Goal: Register for event/course

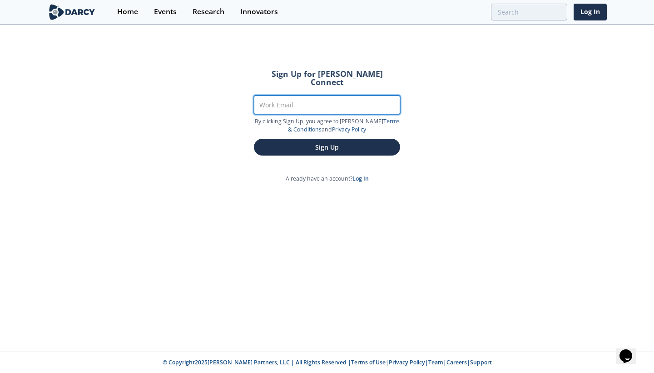
click at [265, 95] on input "Work Email" at bounding box center [327, 104] width 146 height 19
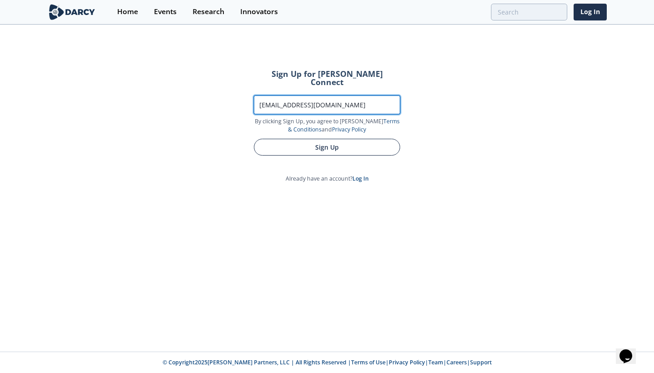
type input "[EMAIL_ADDRESS][DOMAIN_NAME]"
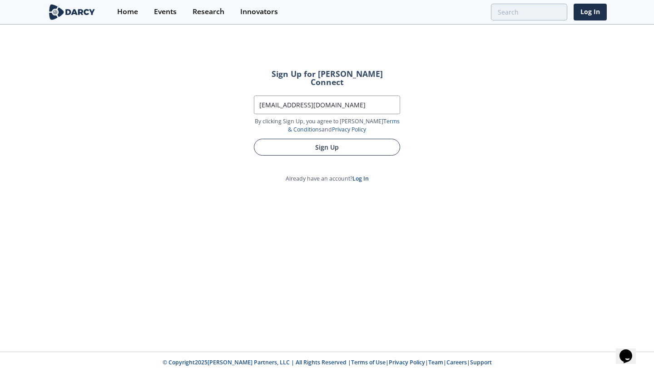
click at [281, 139] on button "Sign Up" at bounding box center [327, 147] width 146 height 17
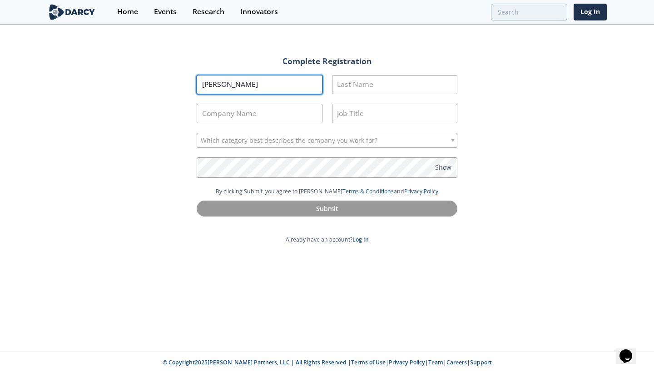
type input "Ahmed"
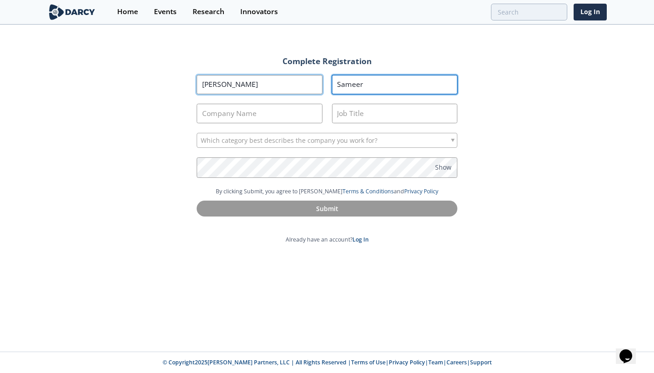
type input "Sameer"
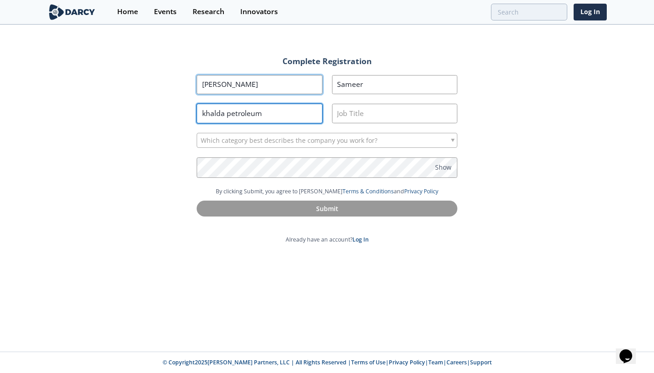
type input "khalda petroleum"
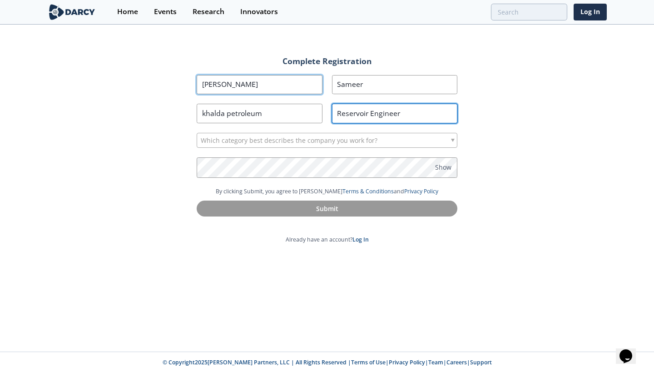
type input "Reservoir Engineer"
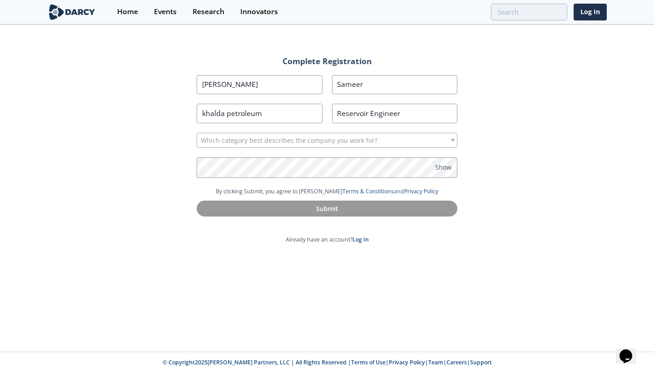
click at [223, 150] on section "First Name Ahmed Last Name Sameer Company Name khalda petroleum Job Title Reser…" at bounding box center [327, 131] width 261 height 113
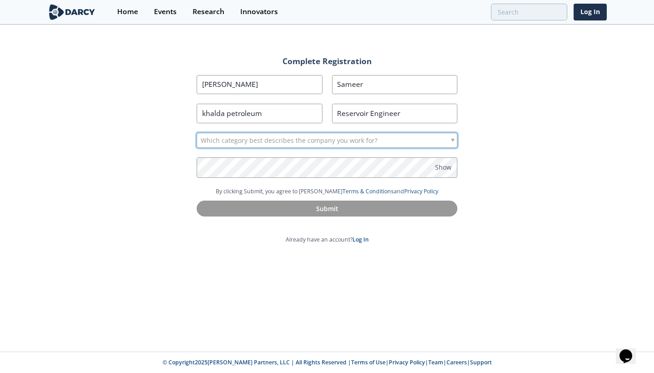
click at [261, 143] on span "Which category best describes the company you work for?" at bounding box center [289, 140] width 177 height 15
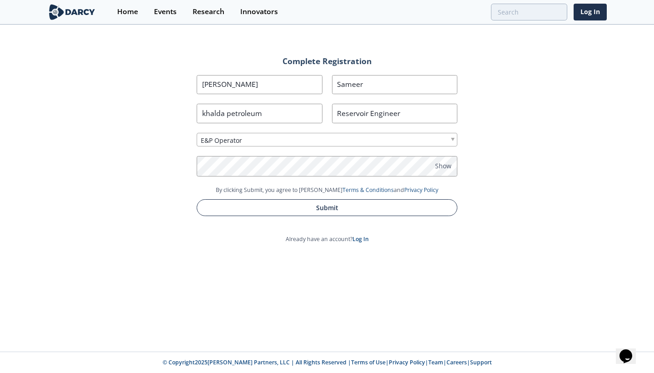
click at [329, 203] on button "Submit" at bounding box center [327, 207] width 261 height 17
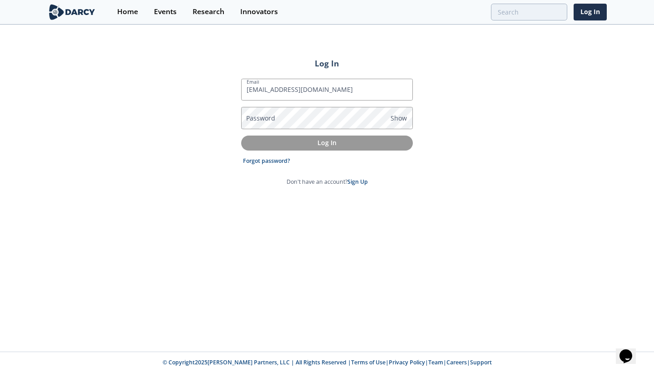
click at [327, 143] on button "Log In" at bounding box center [327, 142] width 172 height 15
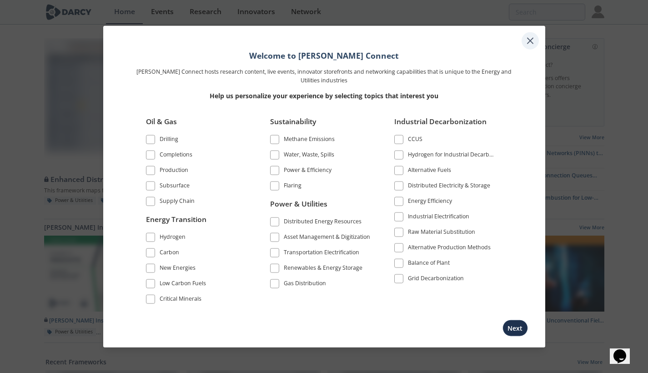
click at [529, 48] on div at bounding box center [529, 40] width 17 height 17
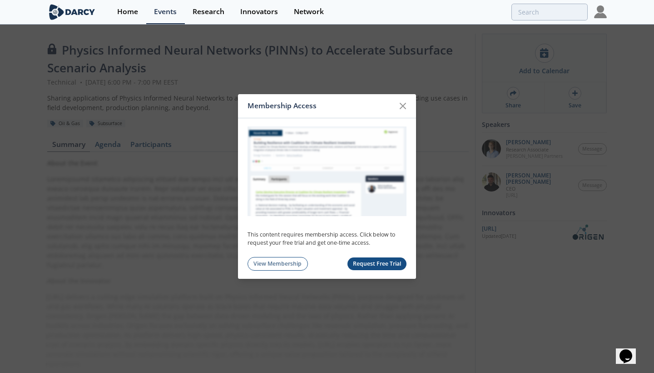
click at [397, 262] on button "Request Free Trial" at bounding box center [378, 263] width 60 height 13
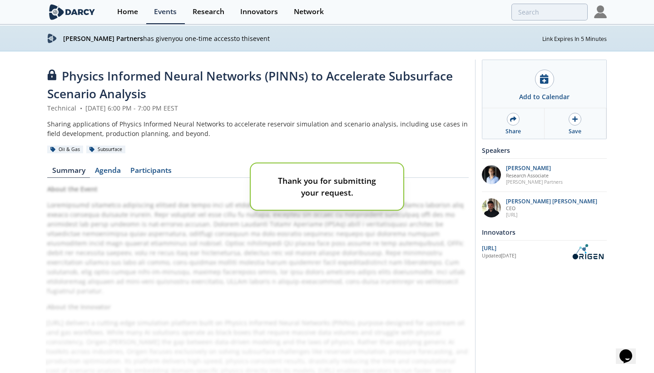
click at [390, 260] on div "Thank you for submitting your request." at bounding box center [327, 186] width 654 height 373
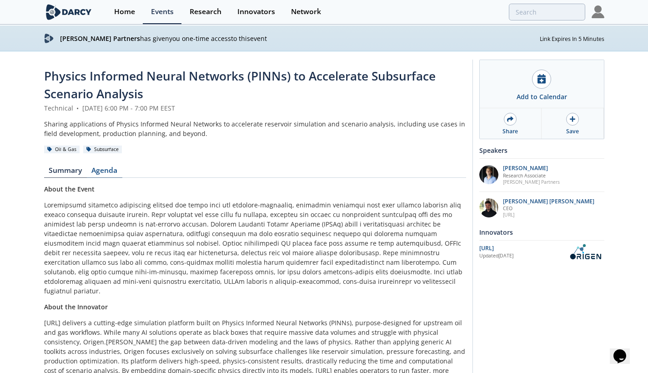
click at [114, 170] on link "Agenda" at bounding box center [104, 172] width 35 height 11
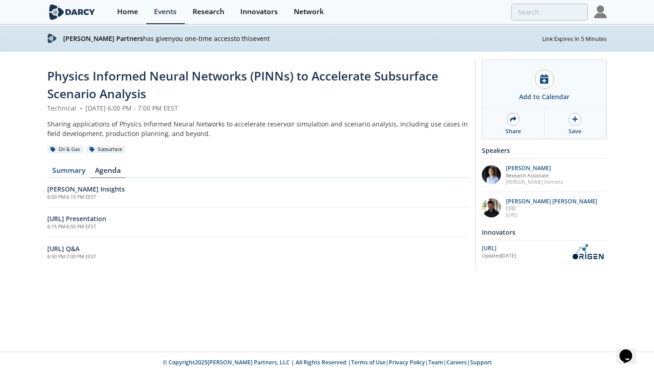
click at [91, 224] on h5 "6:15 PM - 6:50 PM EEST" at bounding box center [258, 226] width 422 height 7
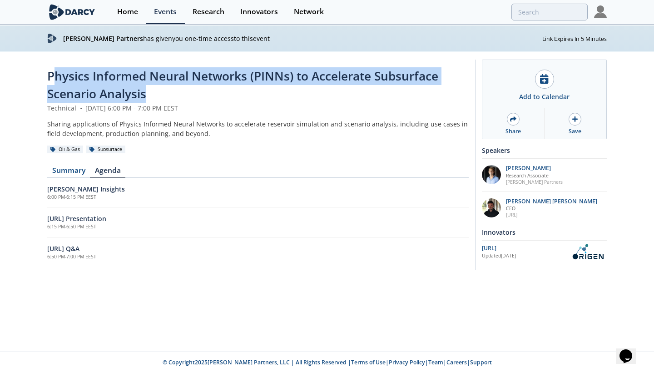
drag, startPoint x: 157, startPoint y: 96, endPoint x: 55, endPoint y: 75, distance: 104.8
click at [55, 75] on div "Physics Informed Neural Networks (PINNs) to Accelerate Subsurface Scenario Anal…" at bounding box center [258, 85] width 422 height 36
click at [55, 75] on span "Physics Informed Neural Networks (PINNs) to Accelerate Subsurface Scenario Anal…" at bounding box center [242, 85] width 391 height 34
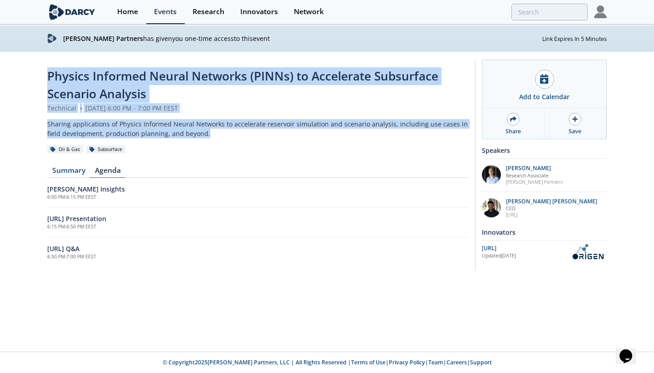
drag, startPoint x: 55, startPoint y: 75, endPoint x: 189, endPoint y: 131, distance: 145.3
click at [189, 131] on header "Physics Informed Neural Networks (PINNs) to Accelerate Subsurface Scenario Anal…" at bounding box center [258, 110] width 422 height 87
click at [189, 131] on div "Sharing applications of Physics Informed Neural Networks to accelerate reservoi…" at bounding box center [258, 128] width 422 height 19
drag, startPoint x: 189, startPoint y: 131, endPoint x: 73, endPoint y: 70, distance: 130.5
click at [73, 70] on header "Physics Informed Neural Networks (PINNs) to Accelerate Subsurface Scenario Anal…" at bounding box center [258, 110] width 422 height 87
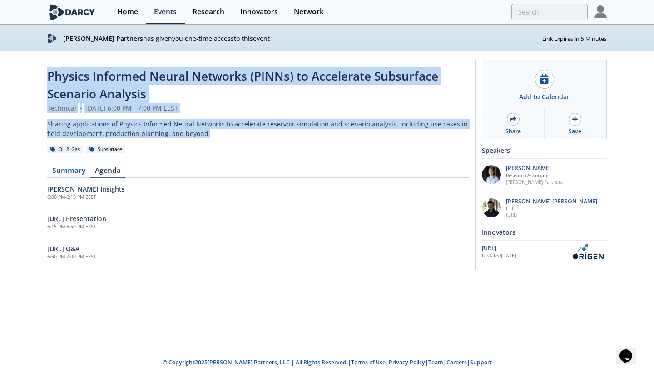
click at [73, 70] on span "Physics Informed Neural Networks (PINNs) to Accelerate Subsurface Scenario Anal…" at bounding box center [242, 85] width 391 height 34
drag, startPoint x: 73, startPoint y: 70, endPoint x: 187, endPoint y: 130, distance: 129.1
click at [187, 130] on header "Physics Informed Neural Networks (PINNs) to Accelerate Subsurface Scenario Anal…" at bounding box center [258, 110] width 422 height 87
click at [187, 130] on div "Sharing applications of Physics Informed Neural Networks to accelerate reservoi…" at bounding box center [258, 128] width 422 height 19
drag, startPoint x: 187, startPoint y: 130, endPoint x: 85, endPoint y: 75, distance: 116.1
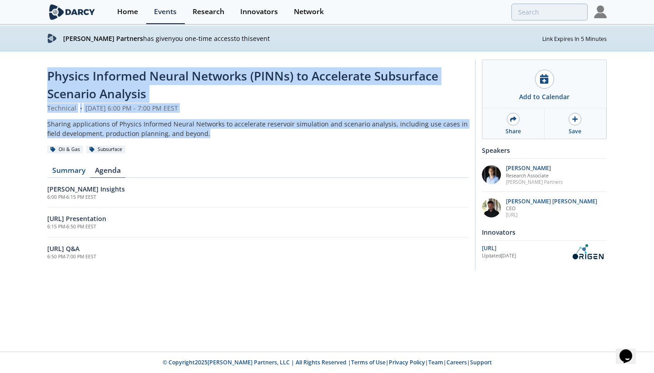
click at [85, 75] on header "Physics Informed Neural Networks (PINNs) to Accelerate Subsurface Scenario Anal…" at bounding box center [258, 110] width 422 height 87
click at [85, 75] on span "Physics Informed Neural Networks (PINNs) to Accelerate Subsurface Scenario Anal…" at bounding box center [242, 85] width 391 height 34
drag, startPoint x: 85, startPoint y: 75, endPoint x: 189, endPoint y: 131, distance: 117.9
click at [189, 131] on header "Physics Informed Neural Networks (PINNs) to Accelerate Subsurface Scenario Anal…" at bounding box center [258, 110] width 422 height 87
click at [189, 131] on div "Sharing applications of Physics Informed Neural Networks to accelerate reservoi…" at bounding box center [258, 128] width 422 height 19
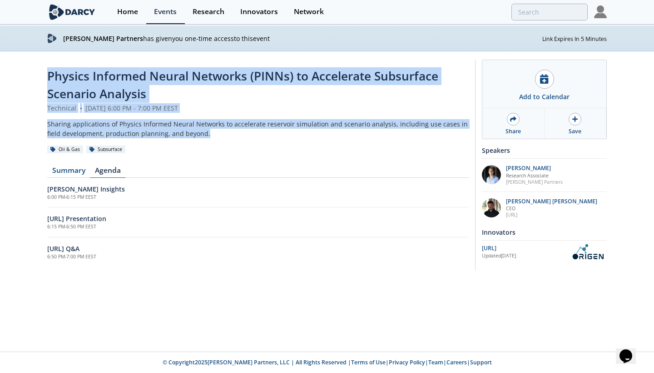
drag, startPoint x: 189, startPoint y: 131, endPoint x: 70, endPoint y: 75, distance: 131.7
click at [70, 75] on header "Physics Informed Neural Networks (PINNs) to Accelerate Subsurface Scenario Anal…" at bounding box center [258, 110] width 422 height 87
click at [70, 75] on span "Physics Informed Neural Networks (PINNs) to Accelerate Subsurface Scenario Anal…" at bounding box center [242, 85] width 391 height 34
drag, startPoint x: 70, startPoint y: 75, endPoint x: 188, endPoint y: 132, distance: 131.3
click at [188, 132] on header "Physics Informed Neural Networks (PINNs) to Accelerate Subsurface Scenario Anal…" at bounding box center [258, 110] width 422 height 87
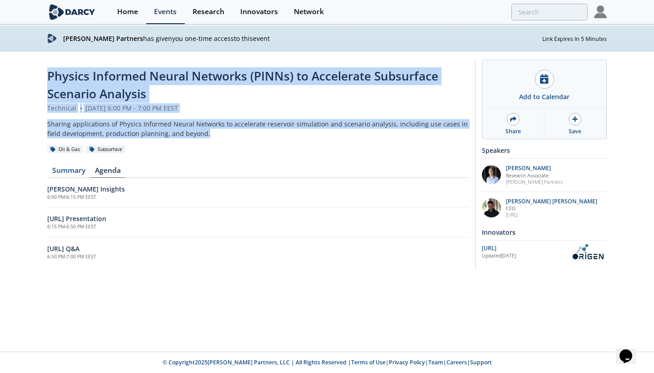
click at [188, 132] on div "Sharing applications of Physics Informed Neural Networks to accelerate reservoi…" at bounding box center [258, 128] width 422 height 19
drag, startPoint x: 188, startPoint y: 132, endPoint x: 83, endPoint y: 79, distance: 117.5
click at [83, 79] on header "Physics Informed Neural Networks (PINNs) to Accelerate Subsurface Scenario Anal…" at bounding box center [258, 110] width 422 height 87
click at [83, 79] on span "Physics Informed Neural Networks (PINNs) to Accelerate Subsurface Scenario Anal…" at bounding box center [242, 85] width 391 height 34
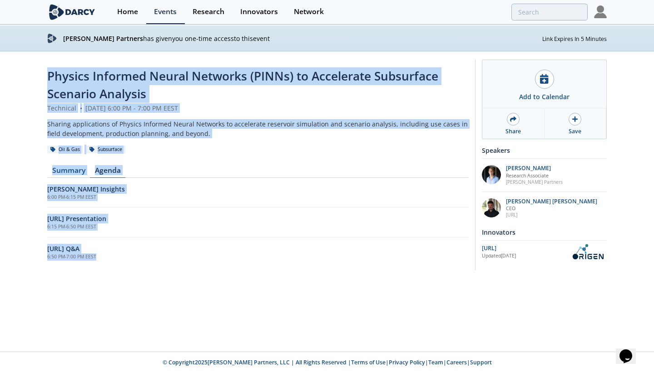
drag, startPoint x: 83, startPoint y: 79, endPoint x: 133, endPoint y: 267, distance: 194.1
click at [133, 267] on div "Physics Informed Neural Networks (PINNs) to Accelerate Subsurface Scenario Anal…" at bounding box center [327, 160] width 560 height 219
drag, startPoint x: 133, startPoint y: 267, endPoint x: 61, endPoint y: 77, distance: 202.9
click at [61, 77] on div "Physics Informed Neural Networks (PINNs) to Accelerate Subsurface Scenario Anal…" at bounding box center [327, 160] width 560 height 219
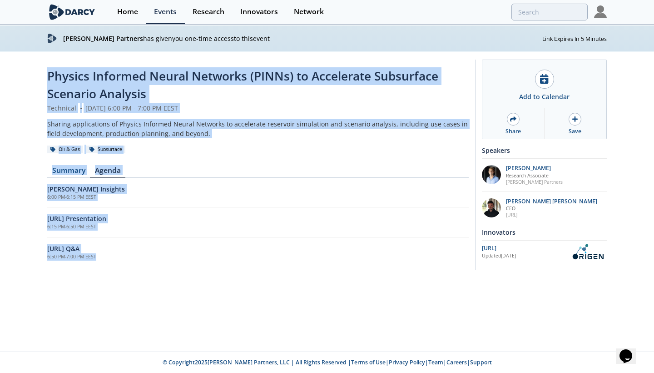
click at [61, 77] on span "Physics Informed Neural Networks (PINNs) to Accelerate Subsurface Scenario Anal…" at bounding box center [242, 85] width 391 height 34
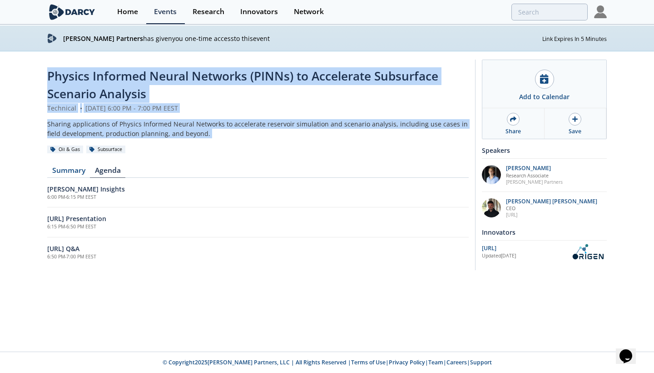
drag, startPoint x: 61, startPoint y: 77, endPoint x: 190, endPoint y: 130, distance: 139.4
click at [190, 130] on header "Physics Informed Neural Networks (PINNs) to Accelerate Subsurface Scenario Anal…" at bounding box center [258, 110] width 422 height 87
click at [190, 130] on div "Sharing applications of Physics Informed Neural Networks to accelerate reservoi…" at bounding box center [258, 128] width 422 height 19
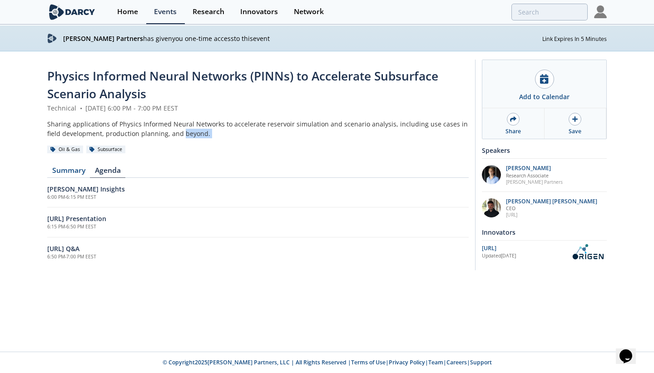
click at [186, 129] on div "Sharing applications of Physics Informed Neural Networks to accelerate reservoi…" at bounding box center [258, 128] width 422 height 19
